Goal: Task Accomplishment & Management: Use online tool/utility

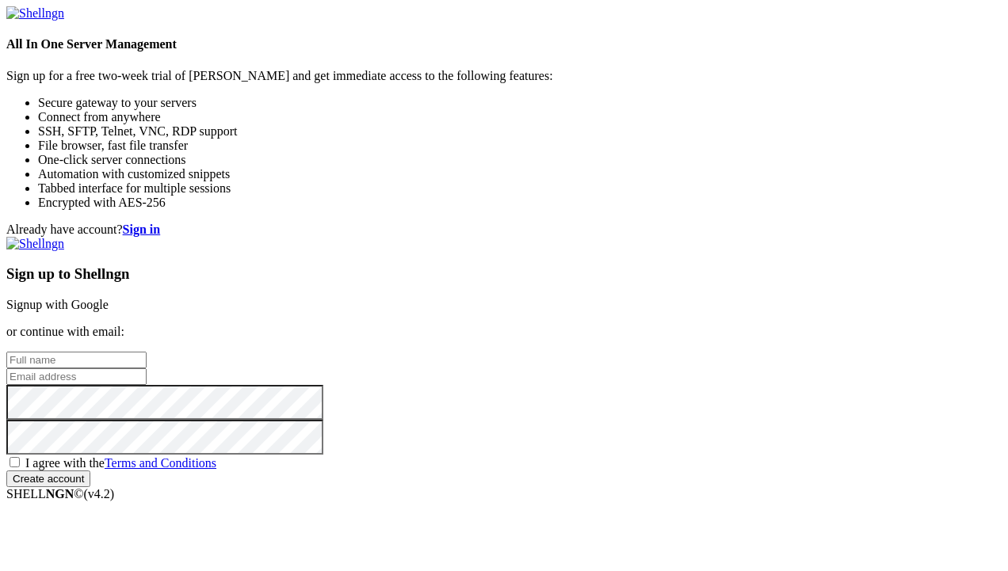
click at [147, 352] on input "text" at bounding box center [76, 360] width 140 height 17
click at [147, 352] on input "Win" at bounding box center [76, 360] width 140 height 17
type input "Win Roedily"
type input "[EMAIL_ADDRESS][DOMAIN_NAME]"
click at [216, 456] on span "I agree with the Terms and Conditions" at bounding box center [120, 462] width 191 height 13
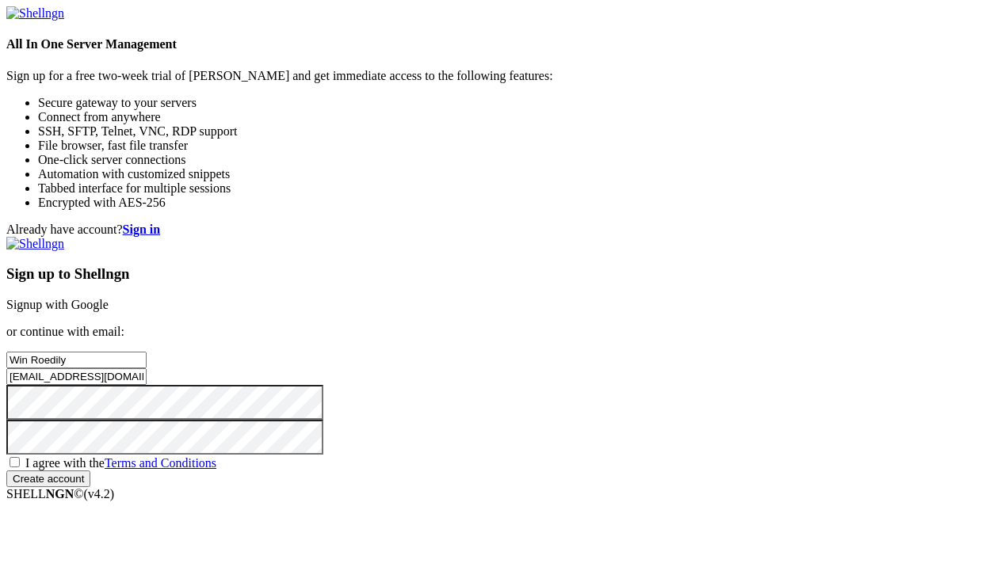
click at [20, 457] on input "I agree with the Terms and Conditions" at bounding box center [15, 462] width 10 height 10
checkbox input "true"
click at [90, 487] on input "Create account" at bounding box center [48, 479] width 84 height 17
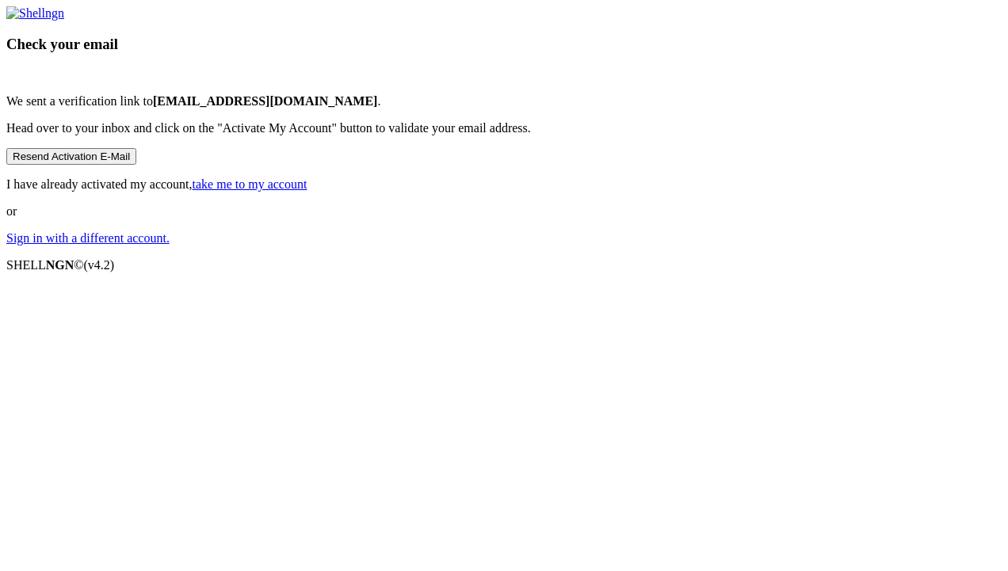
click at [307, 191] on link "take me to my account" at bounding box center [249, 183] width 115 height 13
click at [316, 231] on div "Check your email We sent a verification link to valgavinproduction@gmail.com . …" at bounding box center [503, 125] width 995 height 239
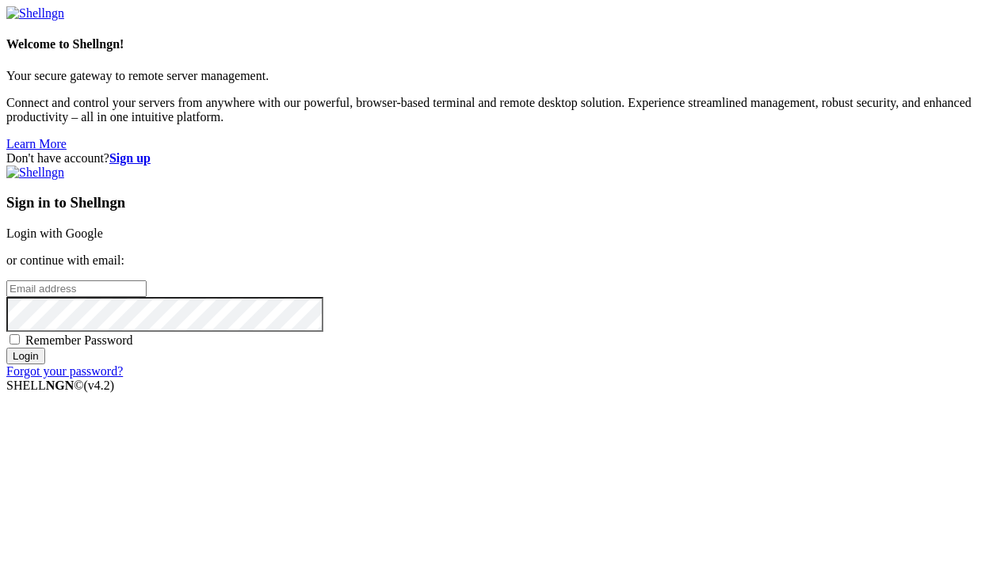
click at [147, 280] on input "email" at bounding box center [76, 288] width 140 height 17
type input "[EMAIL_ADDRESS][DOMAIN_NAME]"
click at [6, 348] on input "Login" at bounding box center [25, 356] width 39 height 17
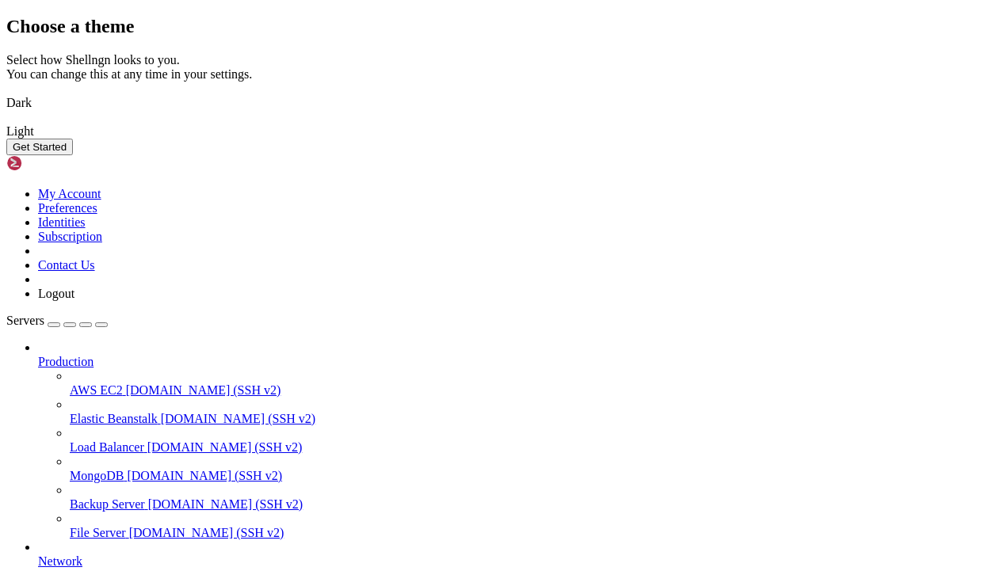
click at [6, 93] on img at bounding box center [6, 93] width 0 height 0
click at [73, 155] on button "Get Started" at bounding box center [39, 147] width 67 height 17
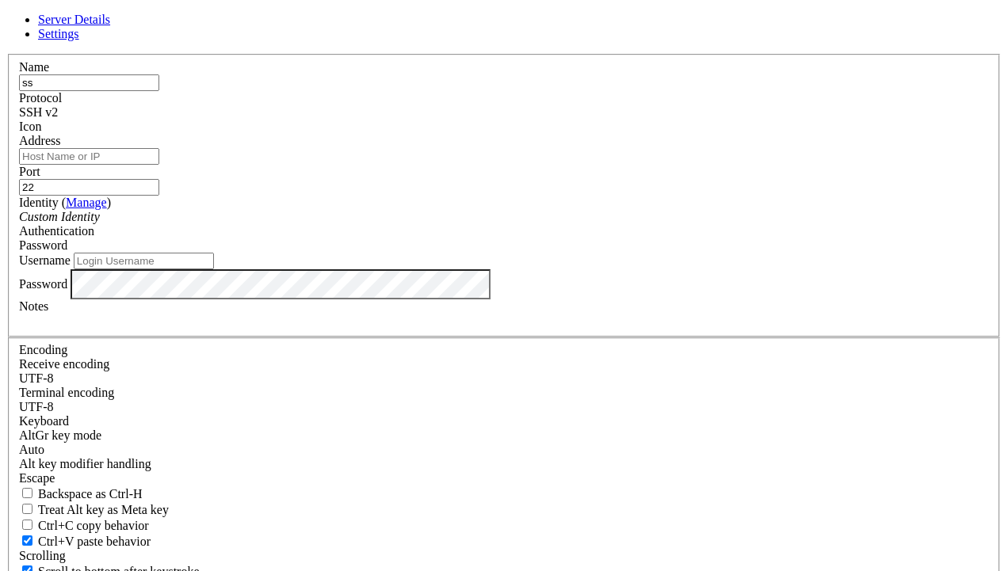
type input "s"
type input "[URL]"
click at [159, 165] on input "Address" at bounding box center [89, 156] width 140 height 17
type input "[URL]"
type input "34409"
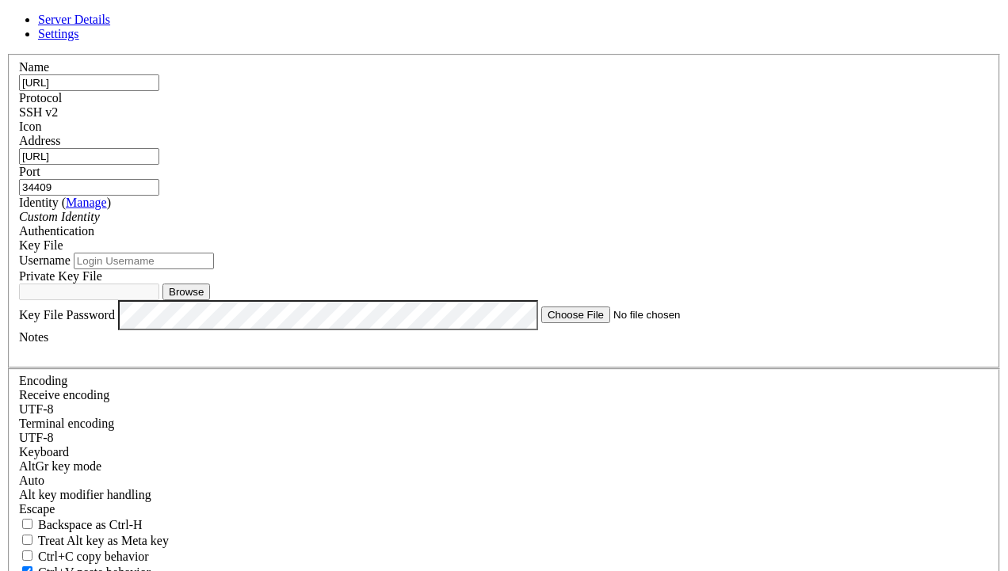
click at [214, 269] on input "Username" at bounding box center [144, 261] width 140 height 17
type input "root"
click at [210, 300] on button "Browse" at bounding box center [186, 292] width 48 height 17
type input "id_ed25519"
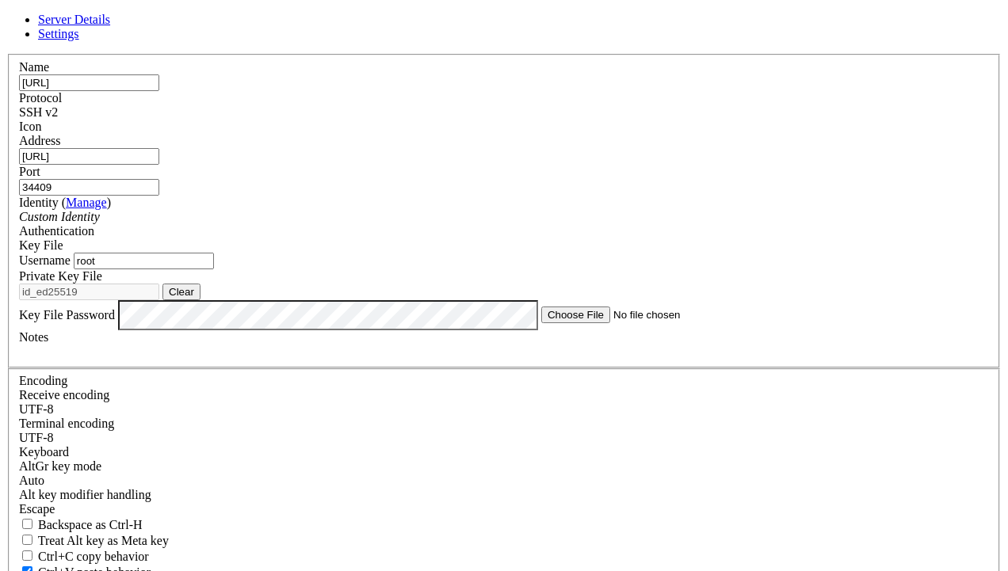
click at [79, 30] on link "Settings" at bounding box center [58, 33] width 41 height 13
click at [110, 26] on span "Server Details" at bounding box center [74, 19] width 72 height 13
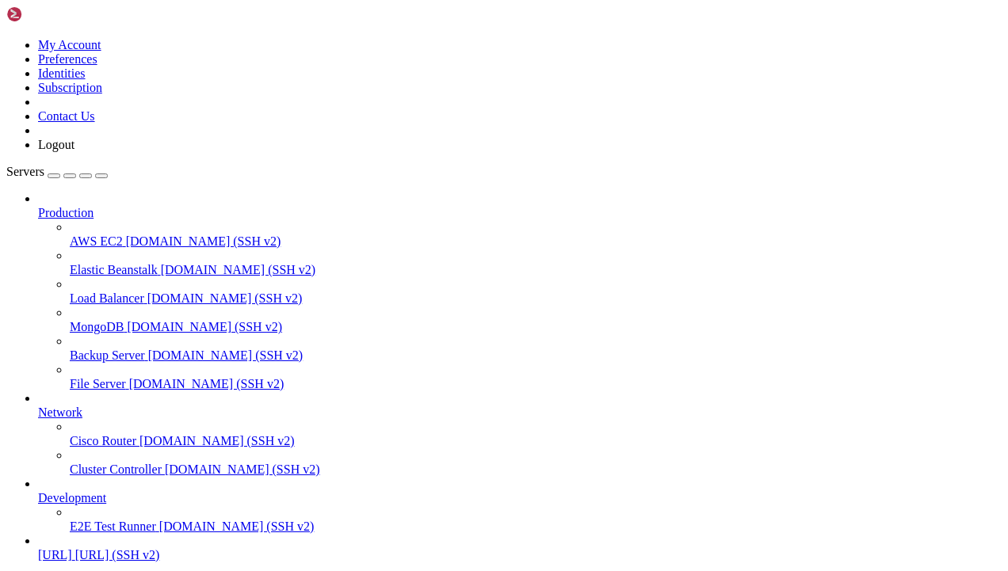
scroll to position [68, 0]
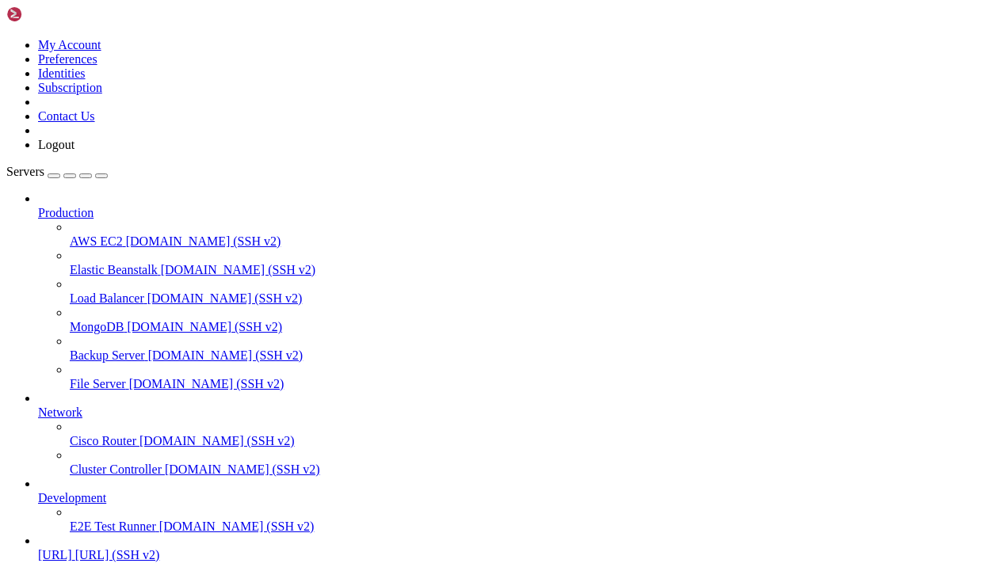
type input "/root/hycomp"
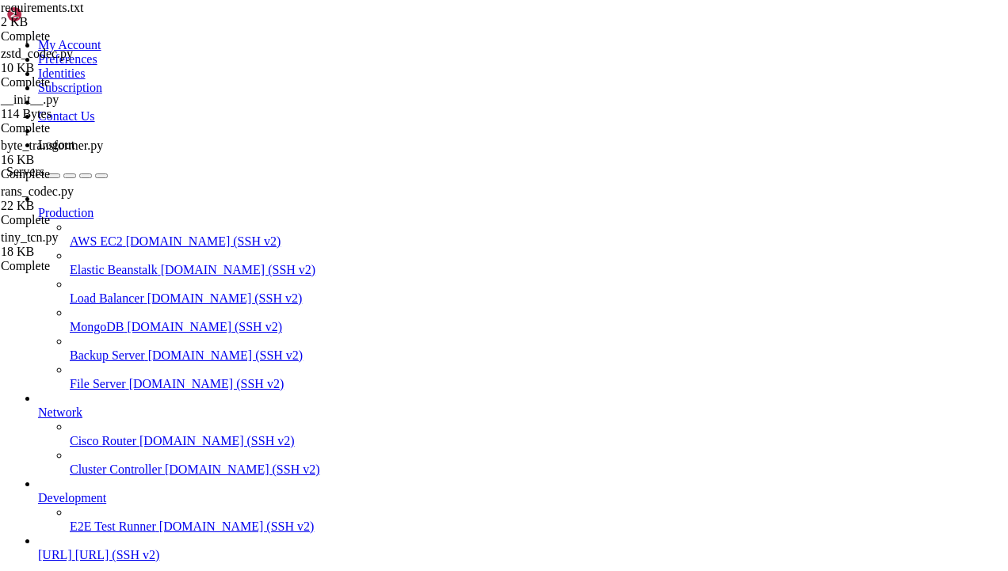
type input "/root/hycomp/scripts"
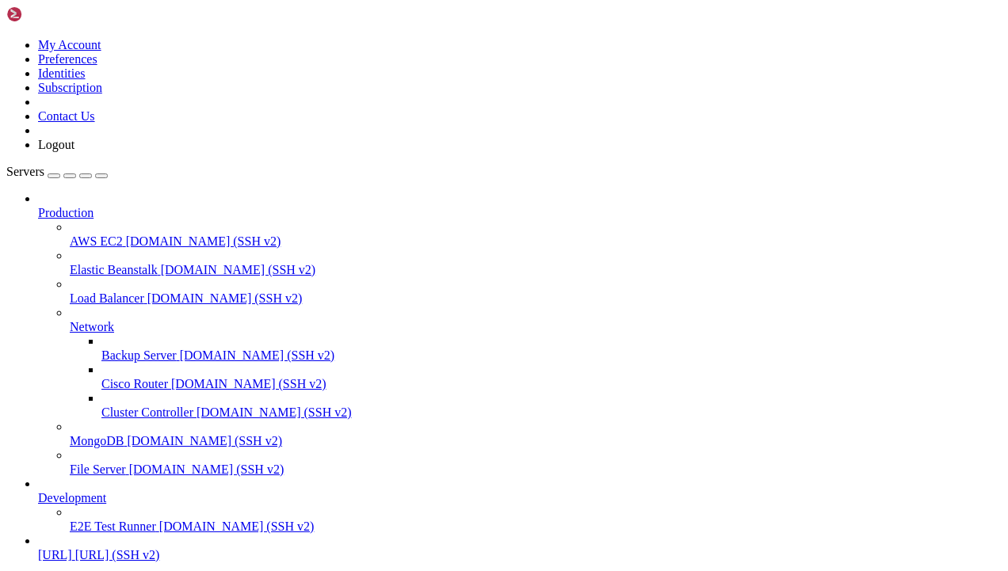
scroll to position [68, 0]
click at [6, 38] on icon at bounding box center [6, 38] width 0 height 0
click at [97, 66] on link "Preferences" at bounding box center [67, 58] width 59 height 13
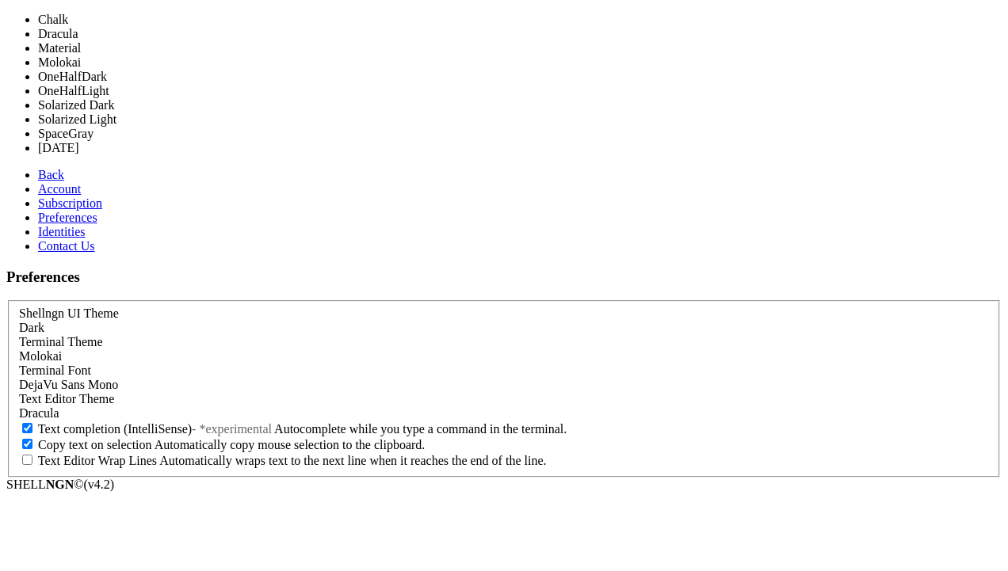
click at [382, 349] on div "Molokai" at bounding box center [504, 356] width 970 height 14
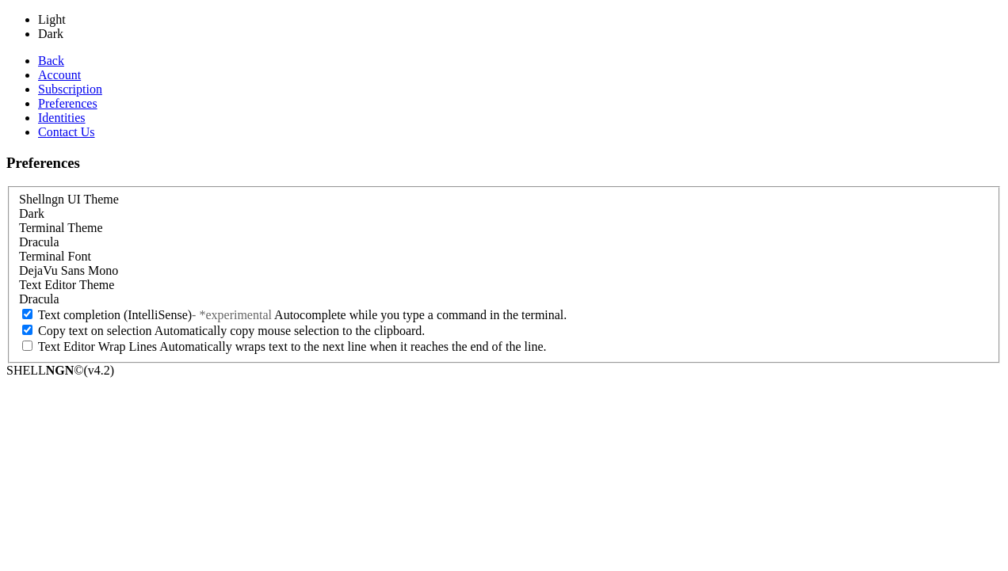
click at [374, 207] on div "Dark" at bounding box center [504, 214] width 970 height 14
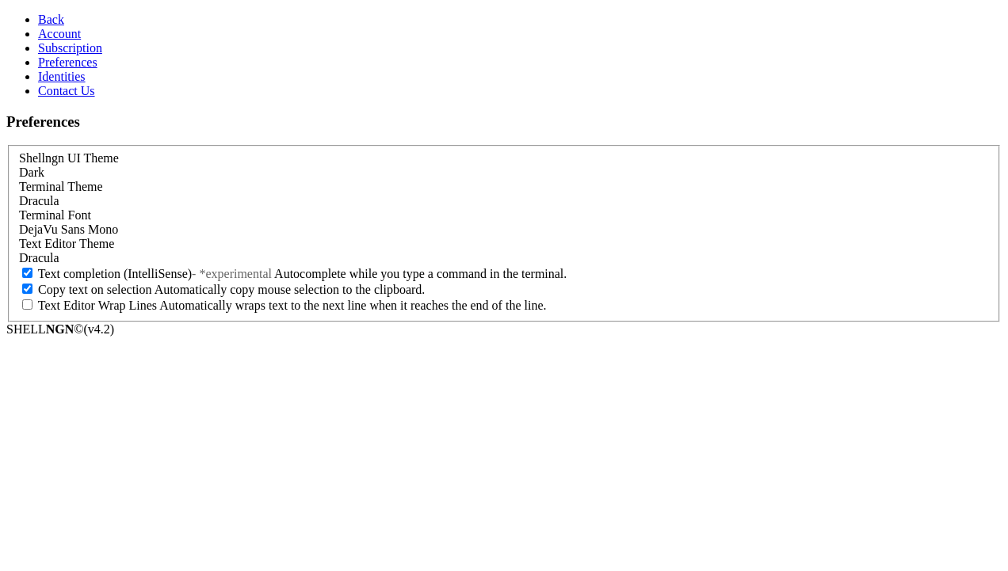
click at [339, 194] on div "Dracula" at bounding box center [504, 201] width 970 height 14
click at [38, 14] on span "Back" at bounding box center [51, 19] width 26 height 13
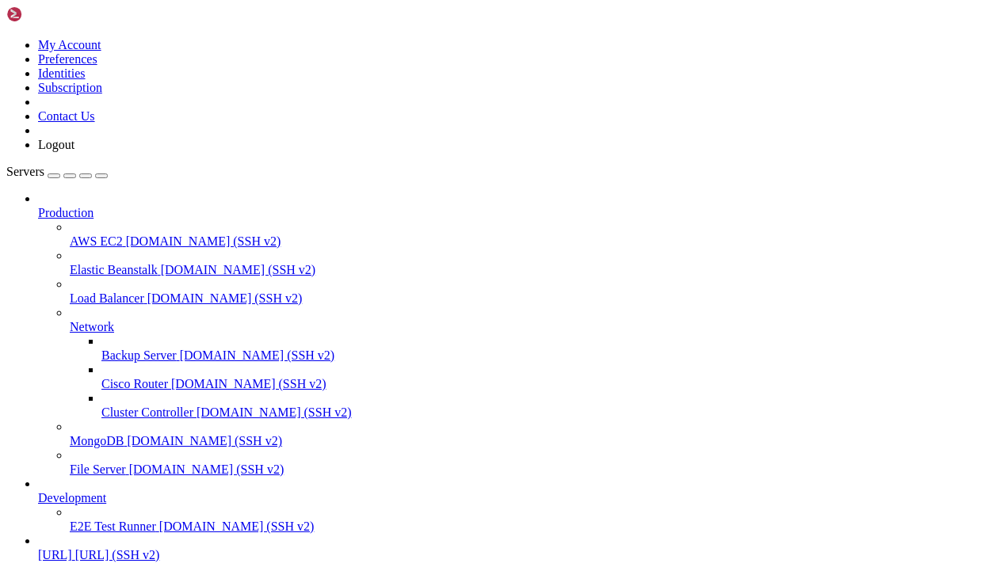
scroll to position [13, 0]
click at [6, 38] on icon at bounding box center [6, 38] width 0 height 0
click at [97, 66] on link "Preferences" at bounding box center [67, 58] width 59 height 13
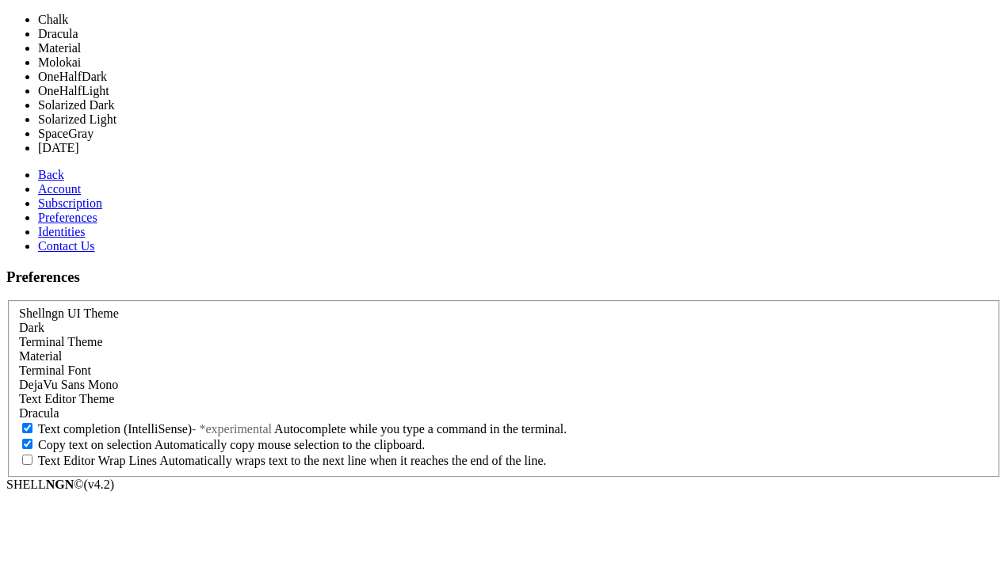
click at [302, 349] on div "Material" at bounding box center [504, 356] width 970 height 14
click at [269, 349] on div "Material" at bounding box center [504, 356] width 970 height 14
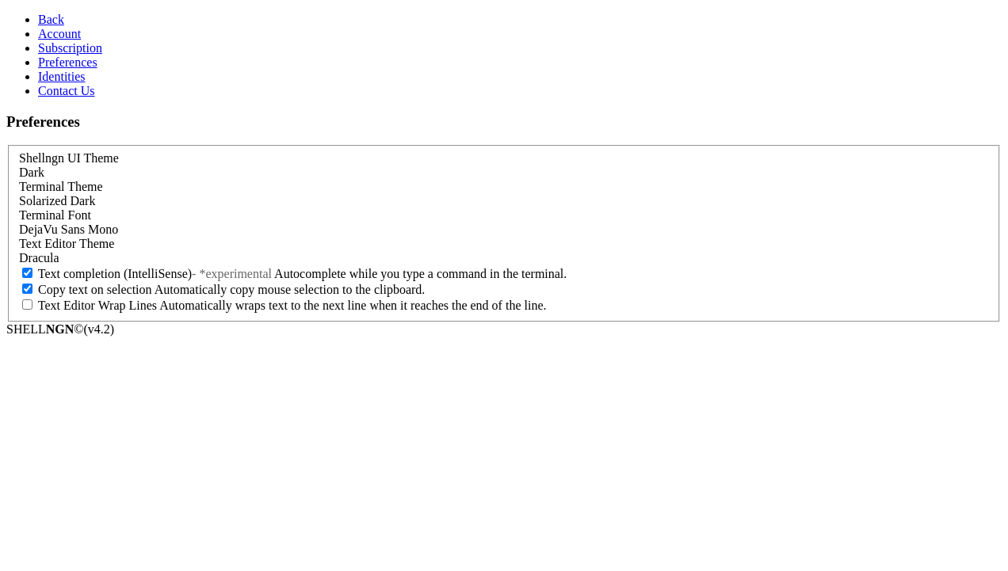
click at [38, 13] on span "Back" at bounding box center [51, 19] width 26 height 13
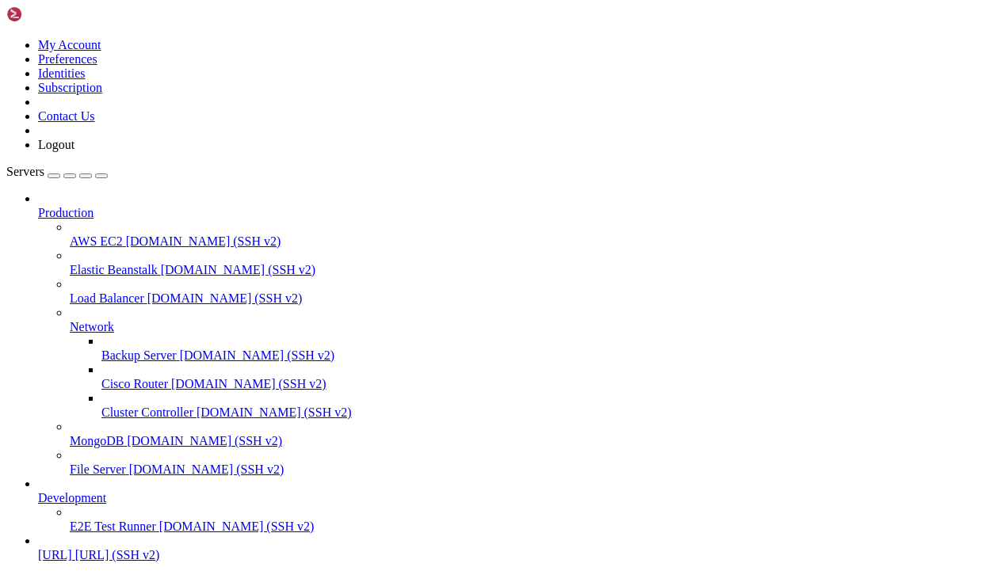
scroll to position [27, 0]
click at [6, 38] on icon at bounding box center [6, 38] width 0 height 0
click at [97, 66] on link "Preferences" at bounding box center [67, 58] width 59 height 13
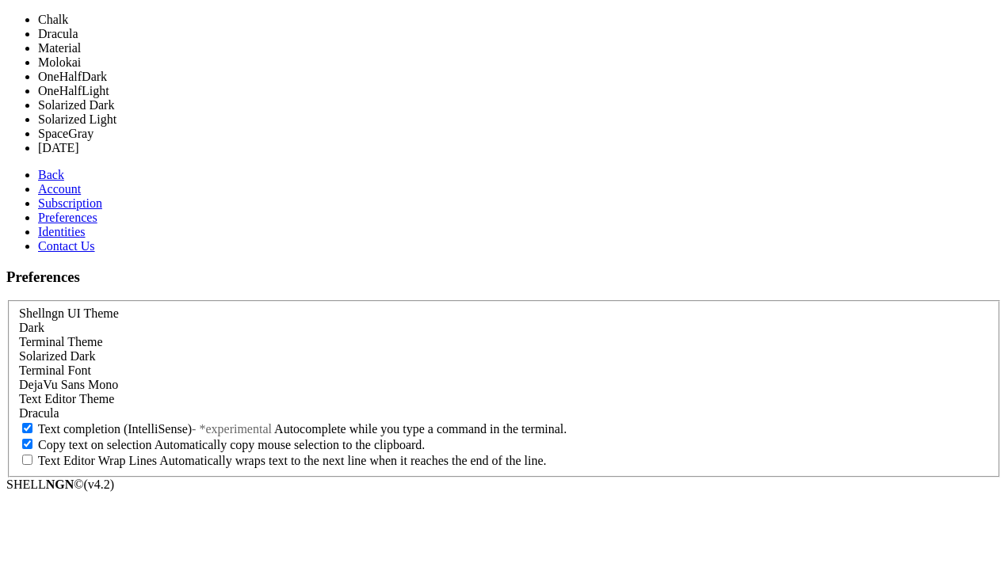
click at [307, 349] on div "Solarized Dark" at bounding box center [504, 356] width 970 height 14
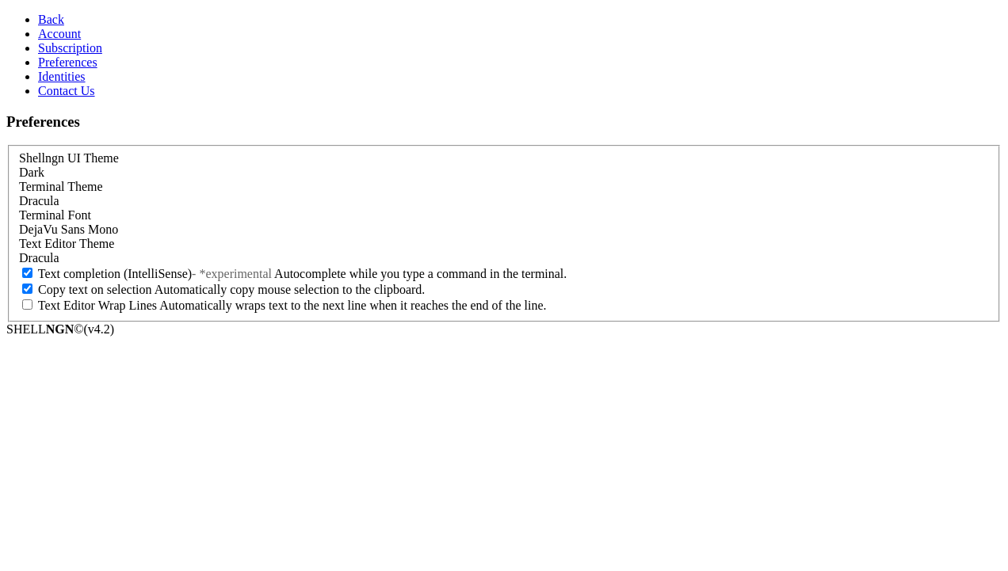
click at [38, 13] on link "Back" at bounding box center [51, 19] width 26 height 13
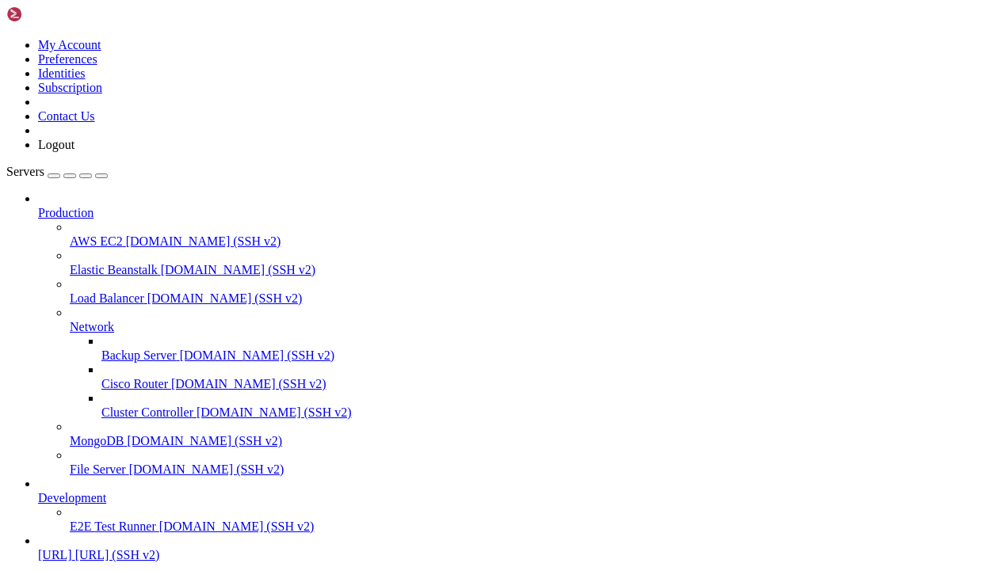
scroll to position [40, 0]
click at [38, 206] on icon at bounding box center [38, 206] width 0 height 0
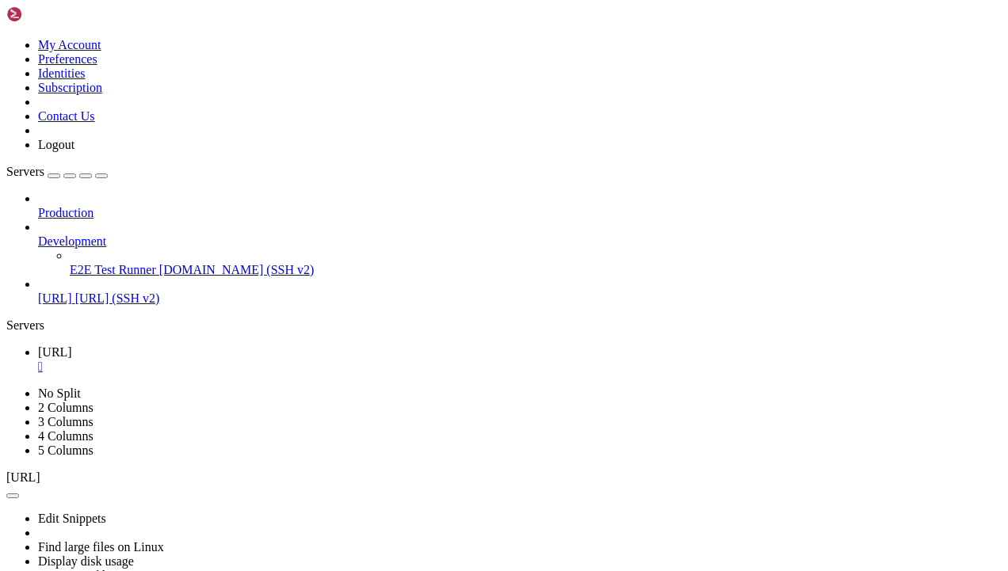
click at [38, 234] on icon at bounding box center [38, 234] width 0 height 0
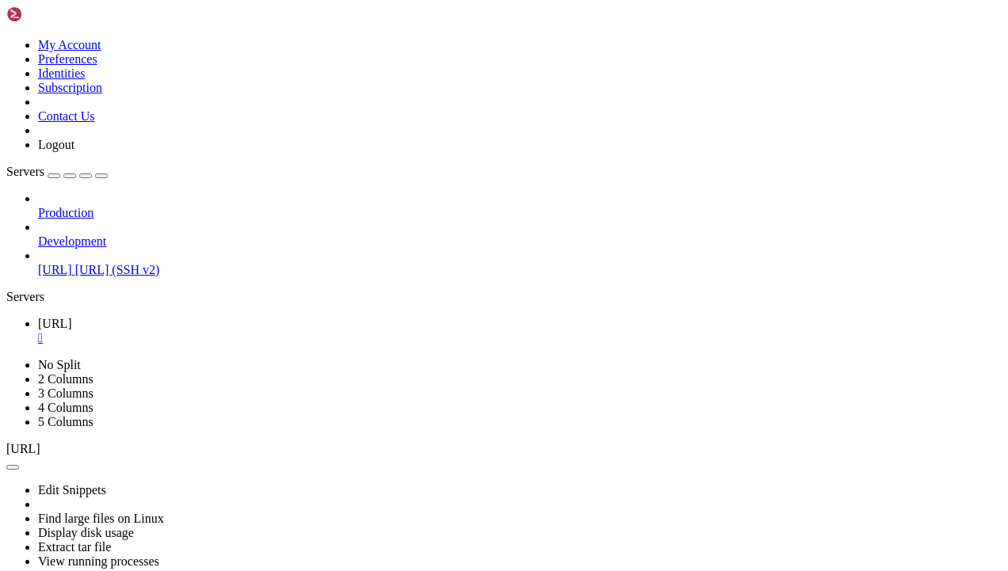
click at [6, 38] on icon at bounding box center [6, 38] width 0 height 0
drag, startPoint x: 97, startPoint y: 381, endPoint x: 95, endPoint y: 372, distance: 8.9
click at [97, 277] on div "Production Development vast.ai ssh9.vast.ai (SSH v2)" at bounding box center [503, 235] width 995 height 86
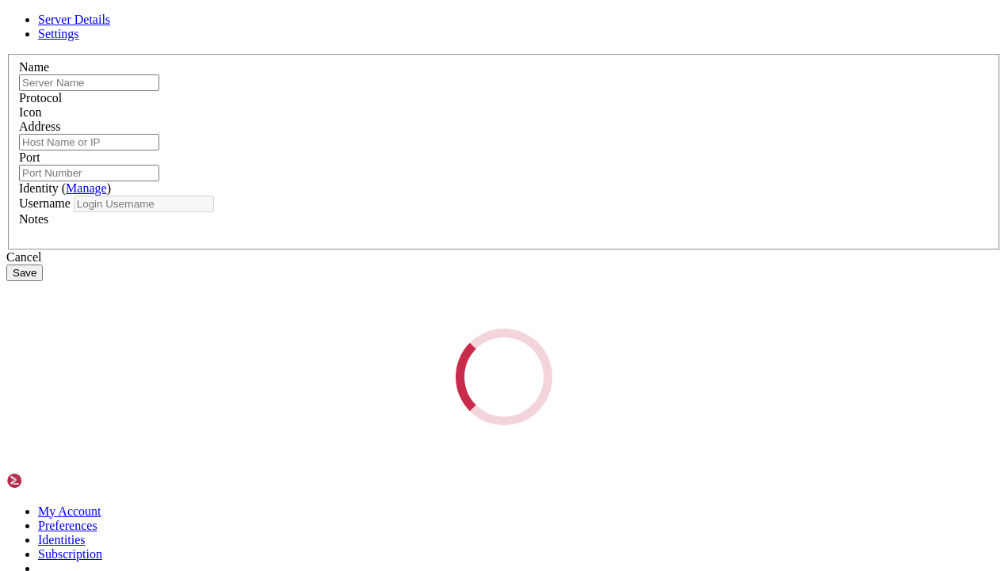
type input "[URL]"
type input "34409"
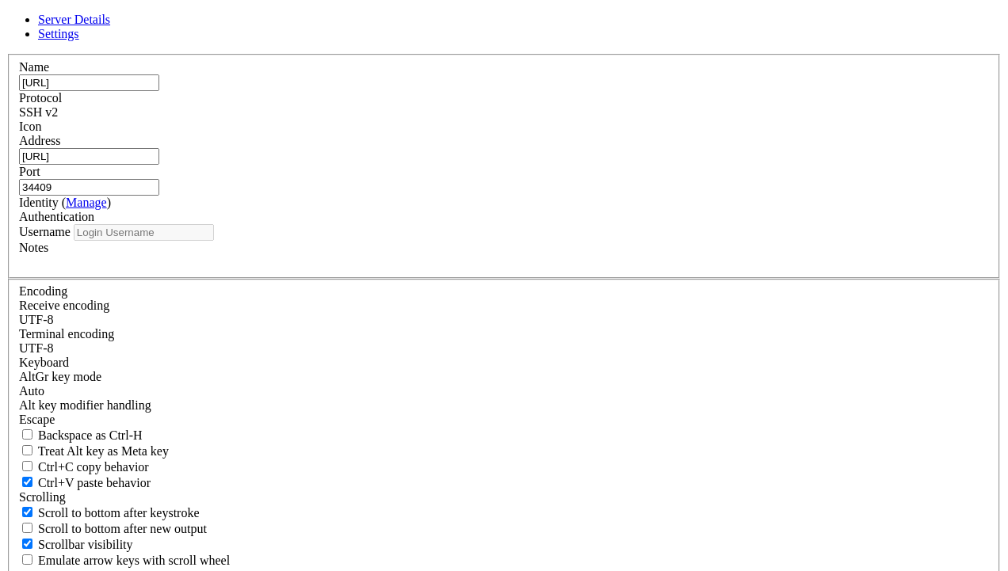
type input "root"
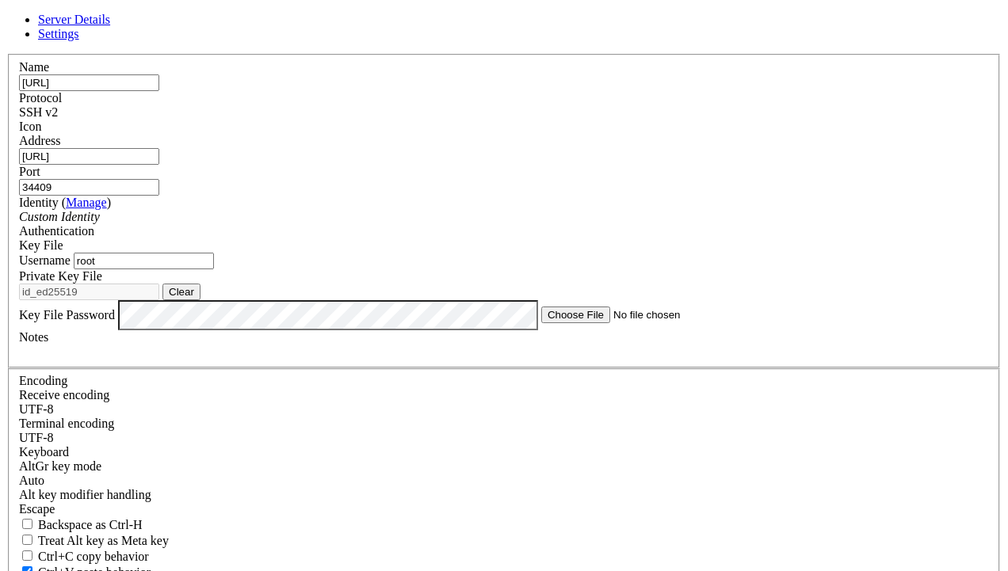
click at [79, 40] on span "Settings" at bounding box center [58, 33] width 41 height 13
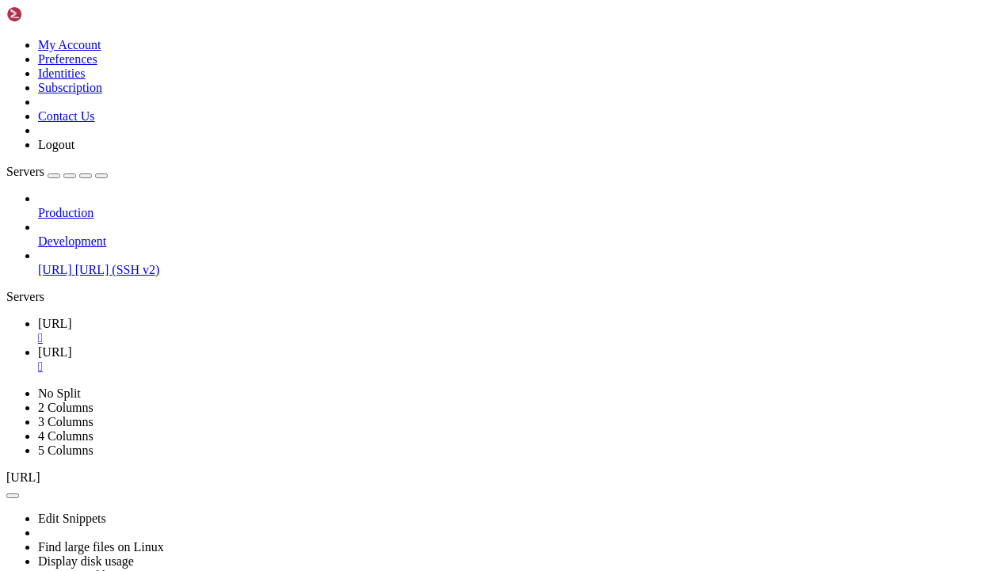
scroll to position [0, 0]
click at [356, 360] on div "" at bounding box center [519, 367] width 963 height 14
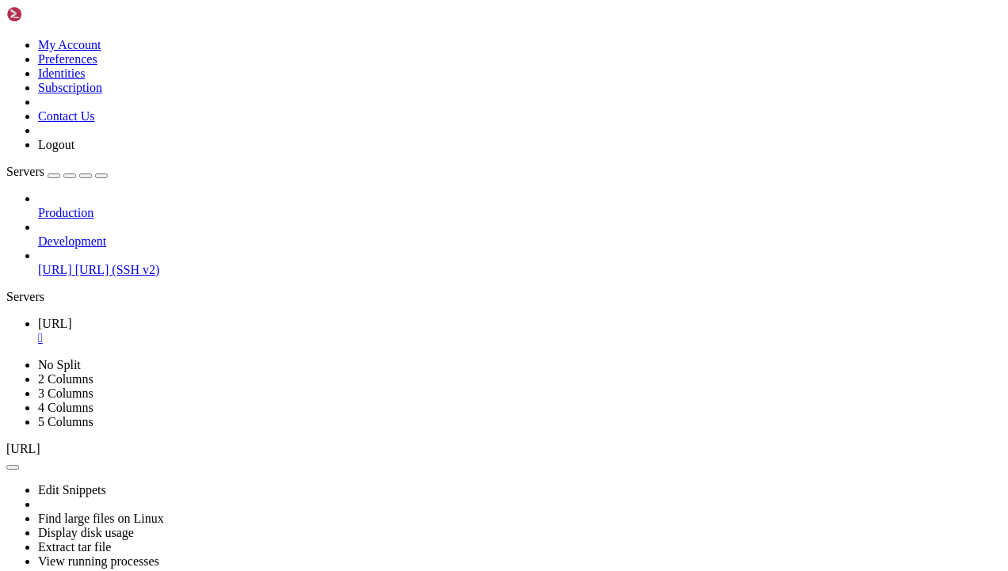
scroll to position [40, 0]
